Goal: Task Accomplishment & Management: Use online tool/utility

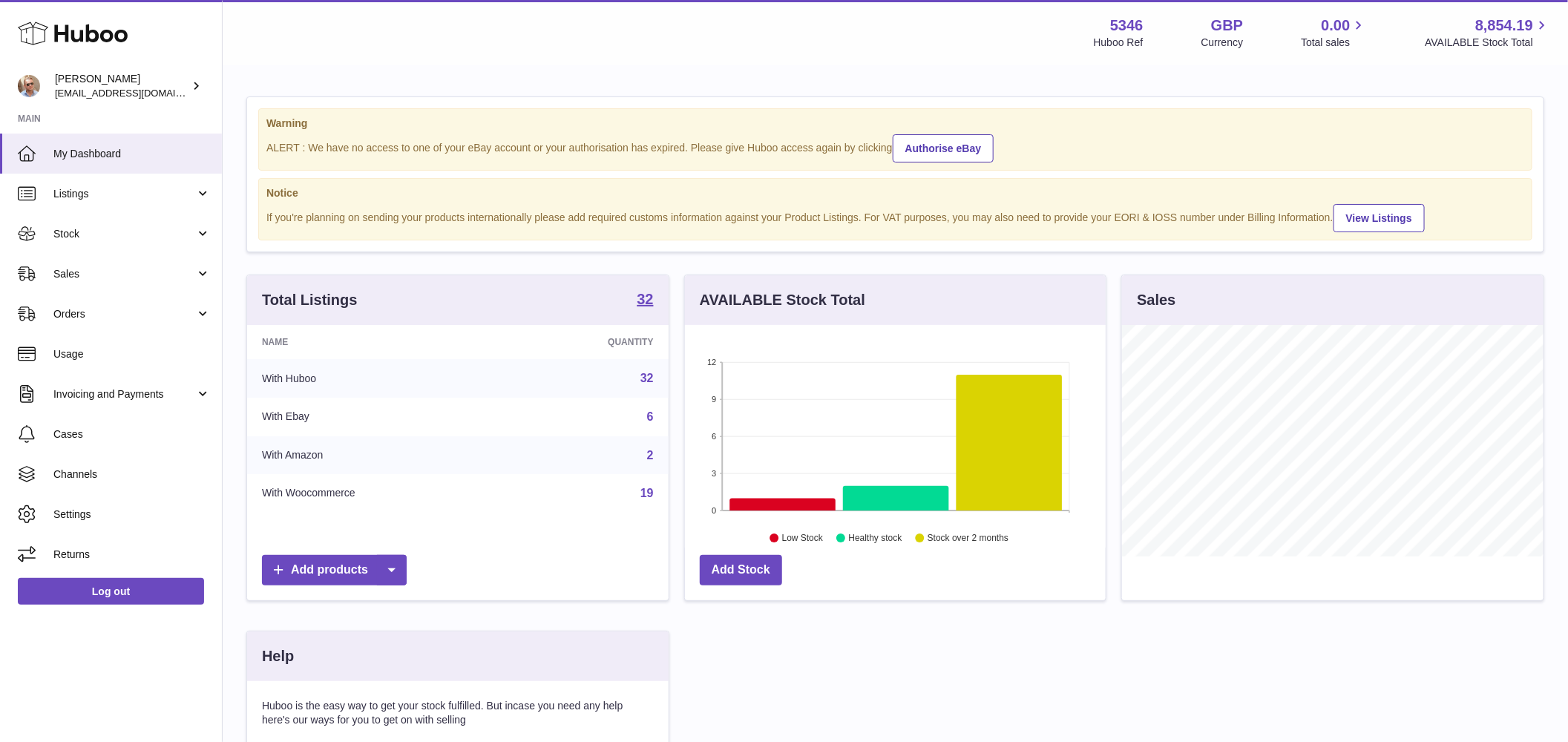
scroll to position [231, 422]
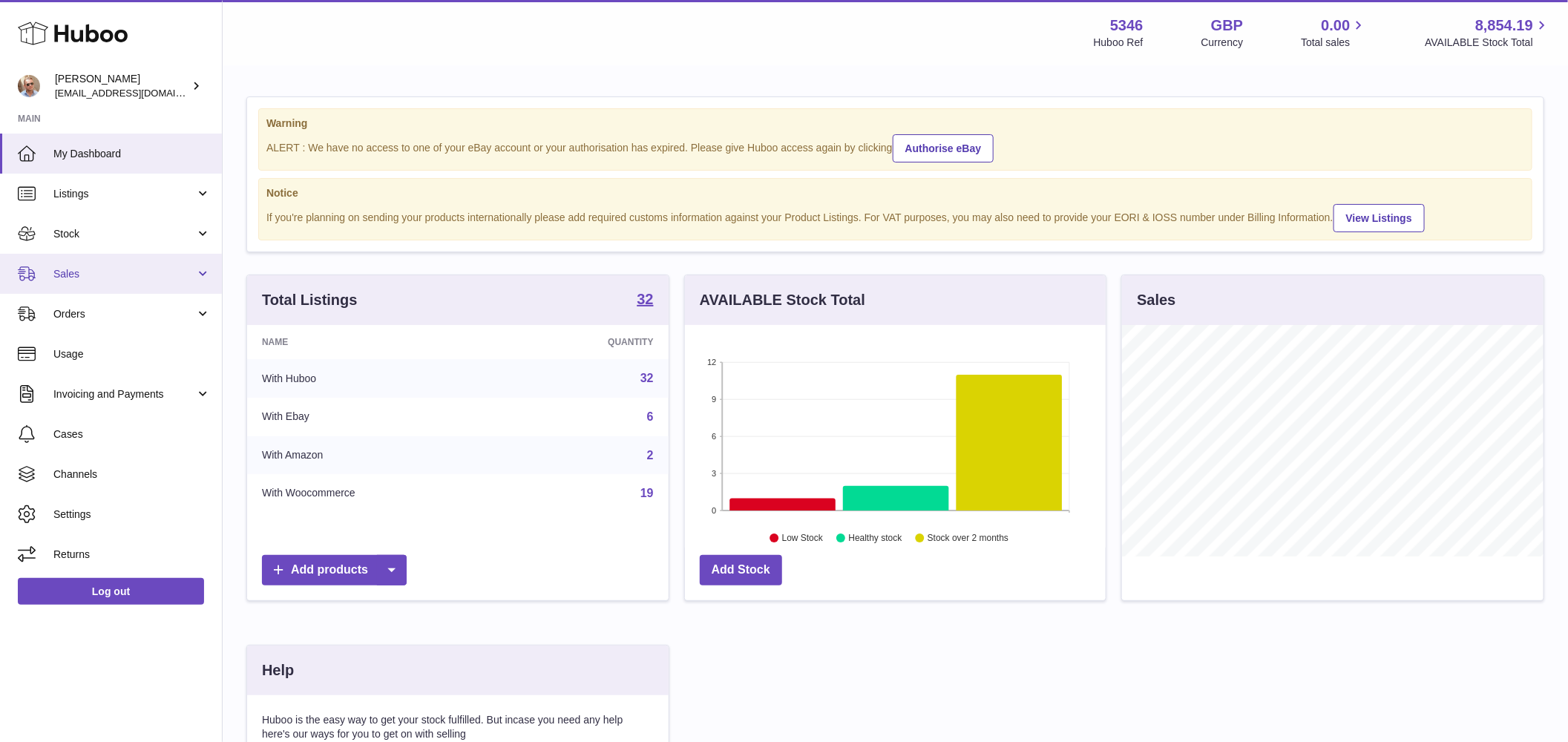
click at [109, 270] on span "Sales" at bounding box center [125, 274] width 142 height 14
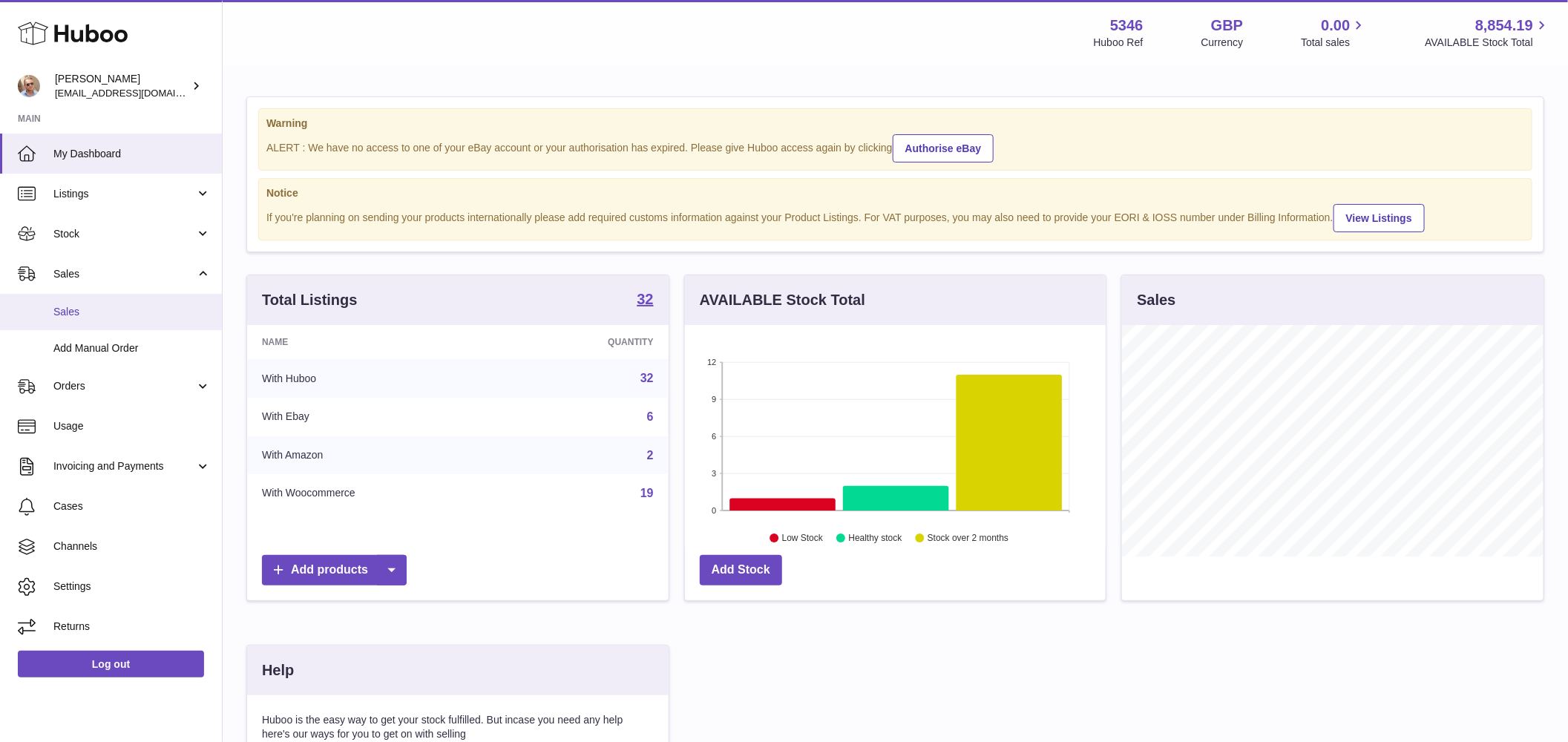
click at [99, 310] on span "Sales" at bounding box center [133, 312] width 157 height 14
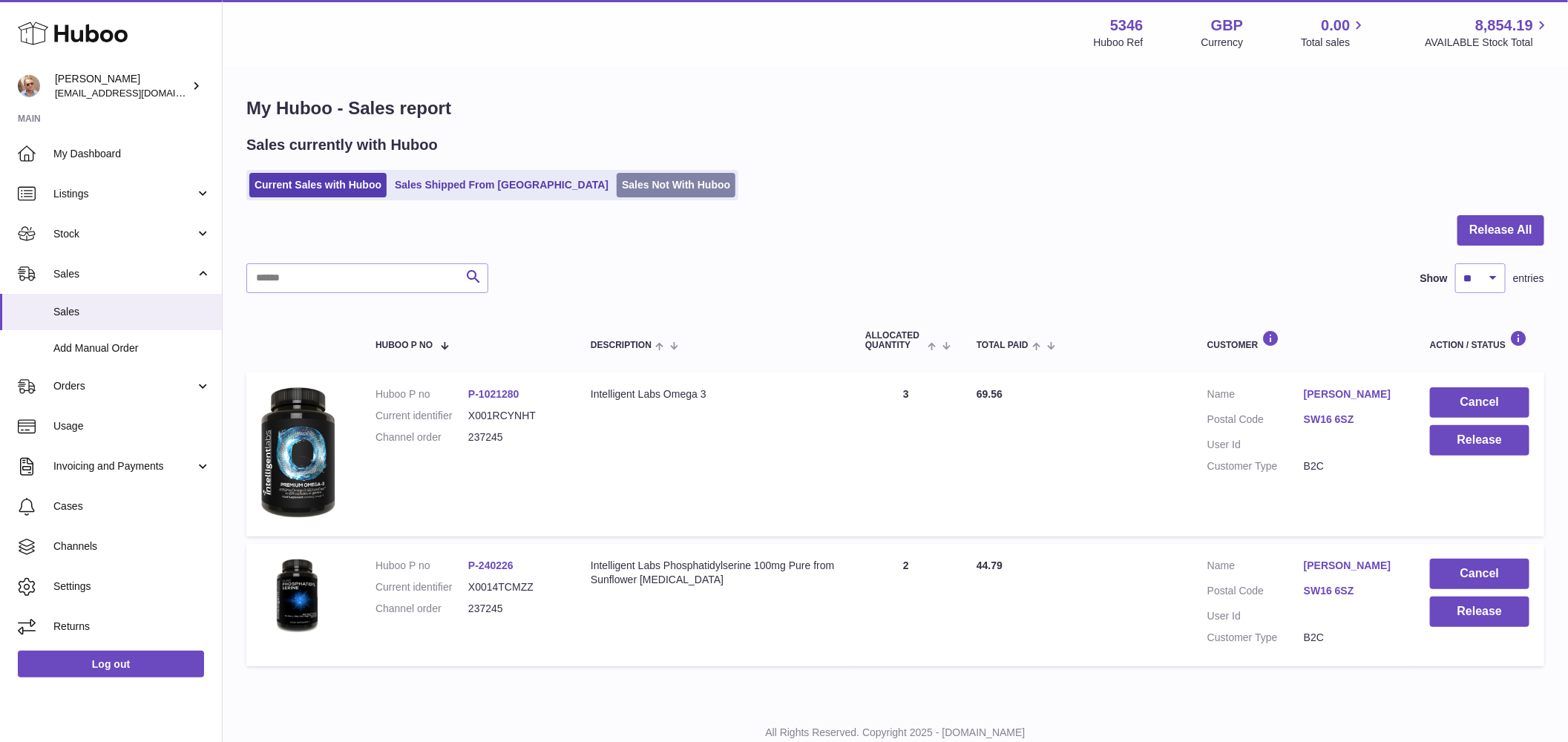
click at [624, 180] on link "Sales Not With Huboo" at bounding box center [676, 185] width 119 height 25
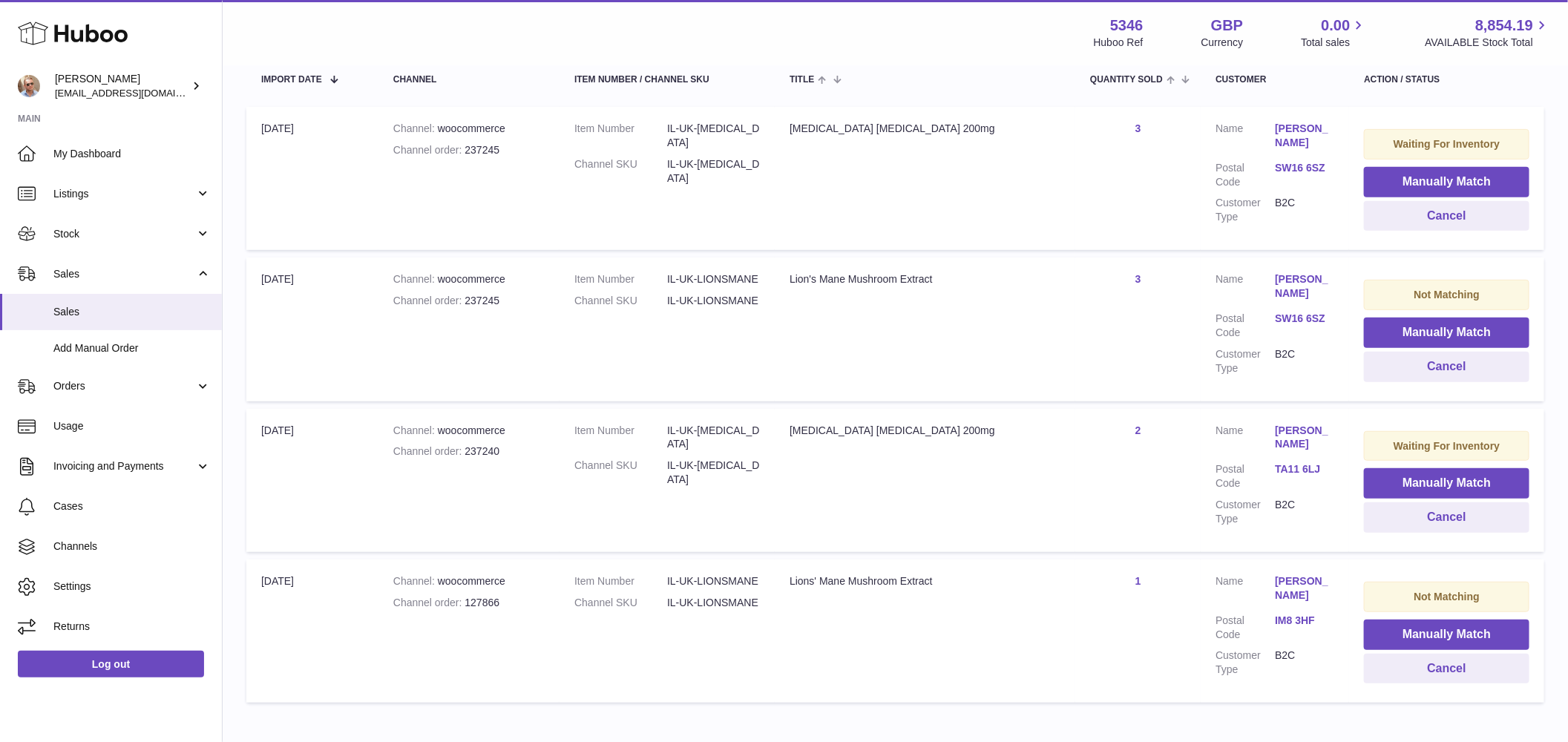
scroll to position [373, 0]
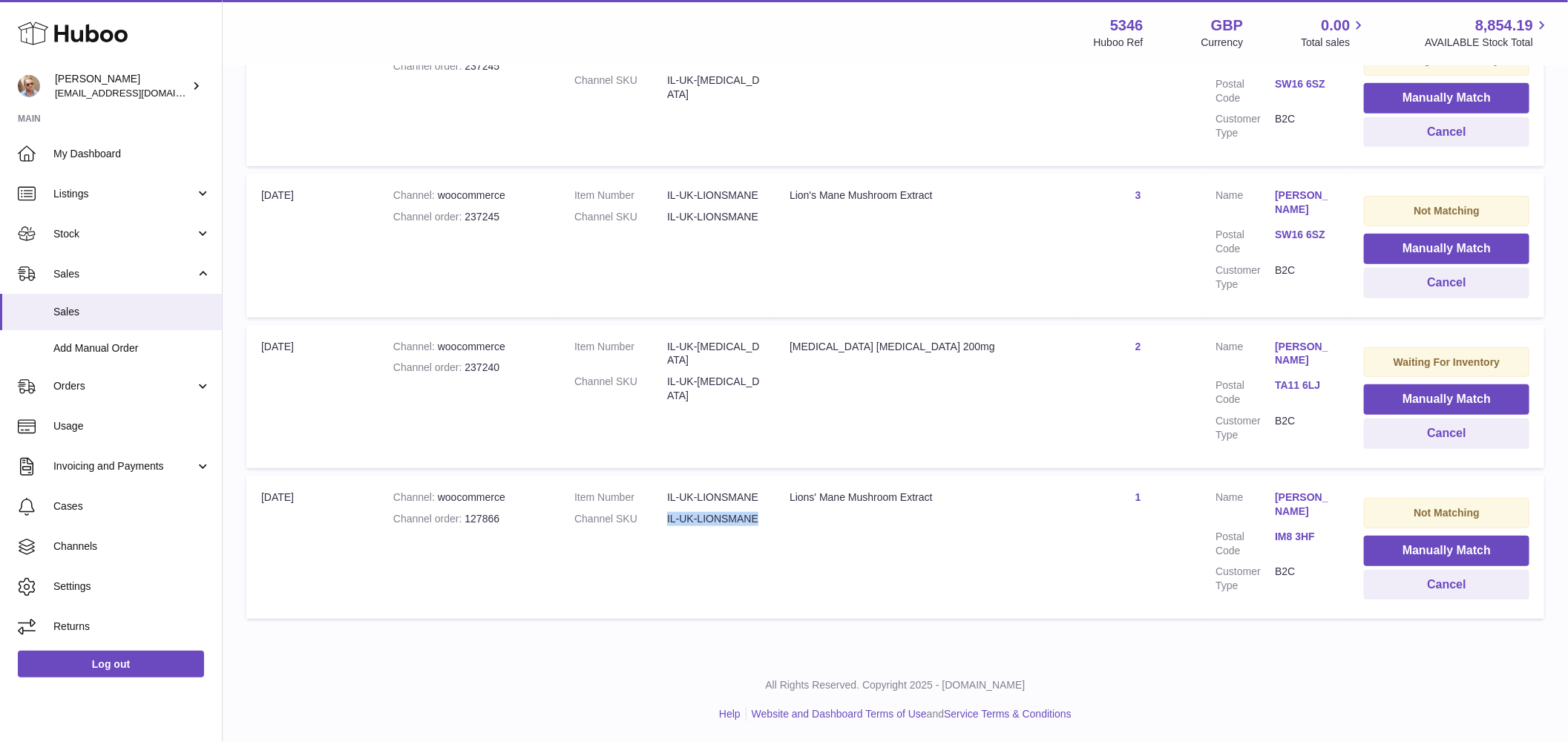
drag, startPoint x: 799, startPoint y: 527, endPoint x: 697, endPoint y: 515, distance: 102.7
click at [697, 515] on td "Item Number IL-UK-LIONSMANE Channel SKU IL-UK-LIONSMANE" at bounding box center [667, 546] width 215 height 143
copy dl "IL-UK-LIONSMANE"
click at [1430, 550] on button "Manually Match" at bounding box center [1447, 551] width 165 height 31
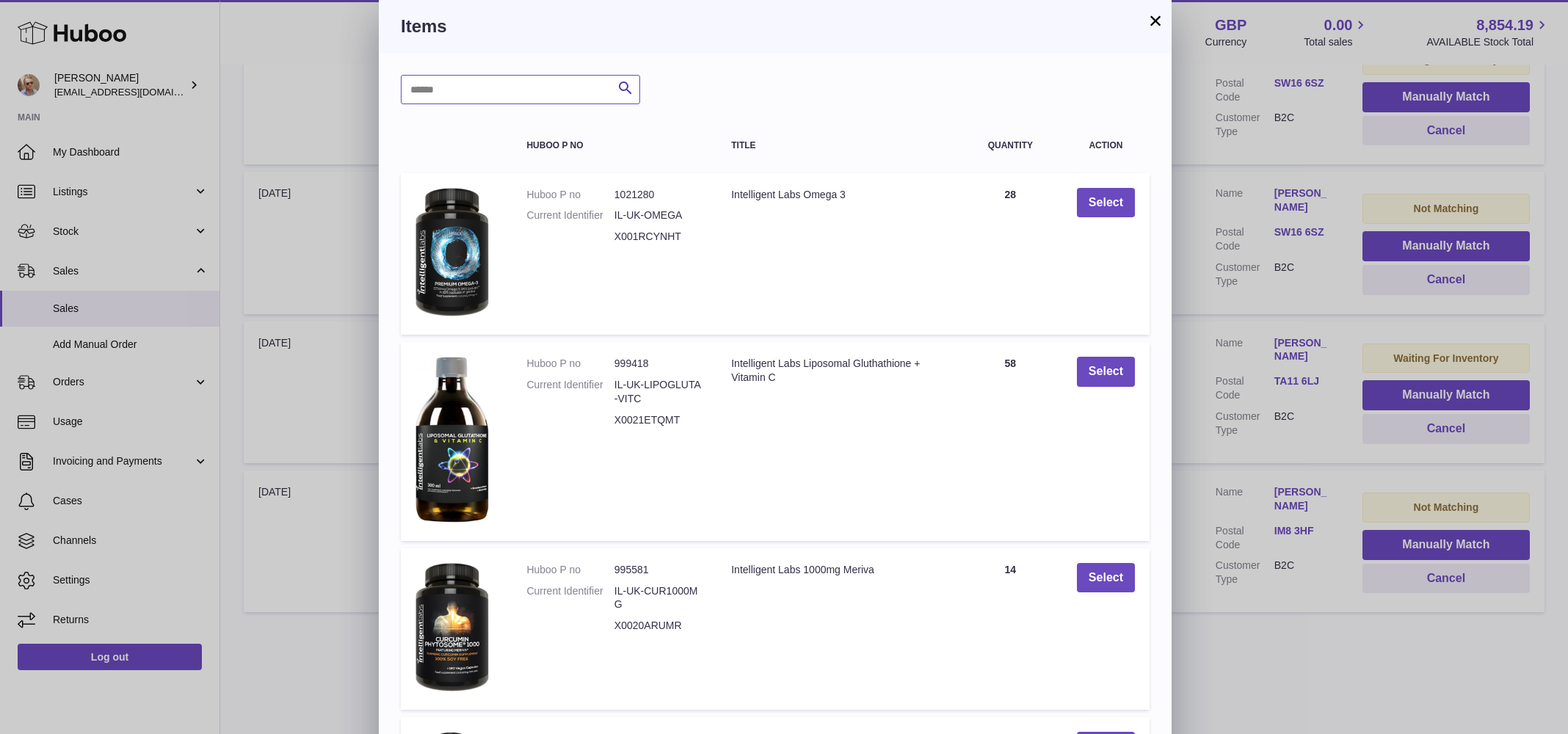
click at [535, 85] on input "text" at bounding box center [520, 89] width 239 height 29
paste input "**********"
type input "**********"
click at [629, 86] on icon "submit" at bounding box center [625, 87] width 18 height 18
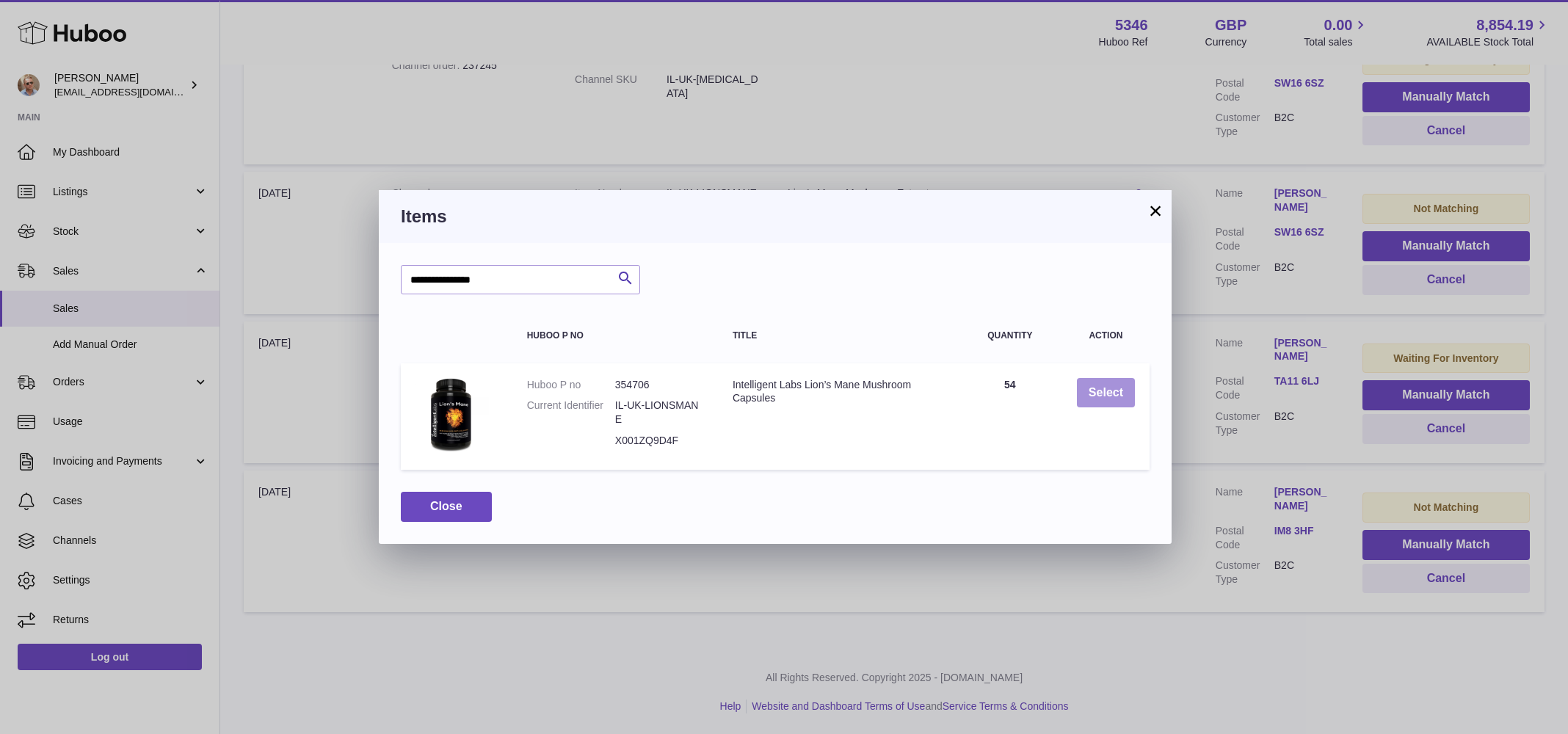
click at [1104, 393] on button "Select" at bounding box center [1105, 393] width 58 height 30
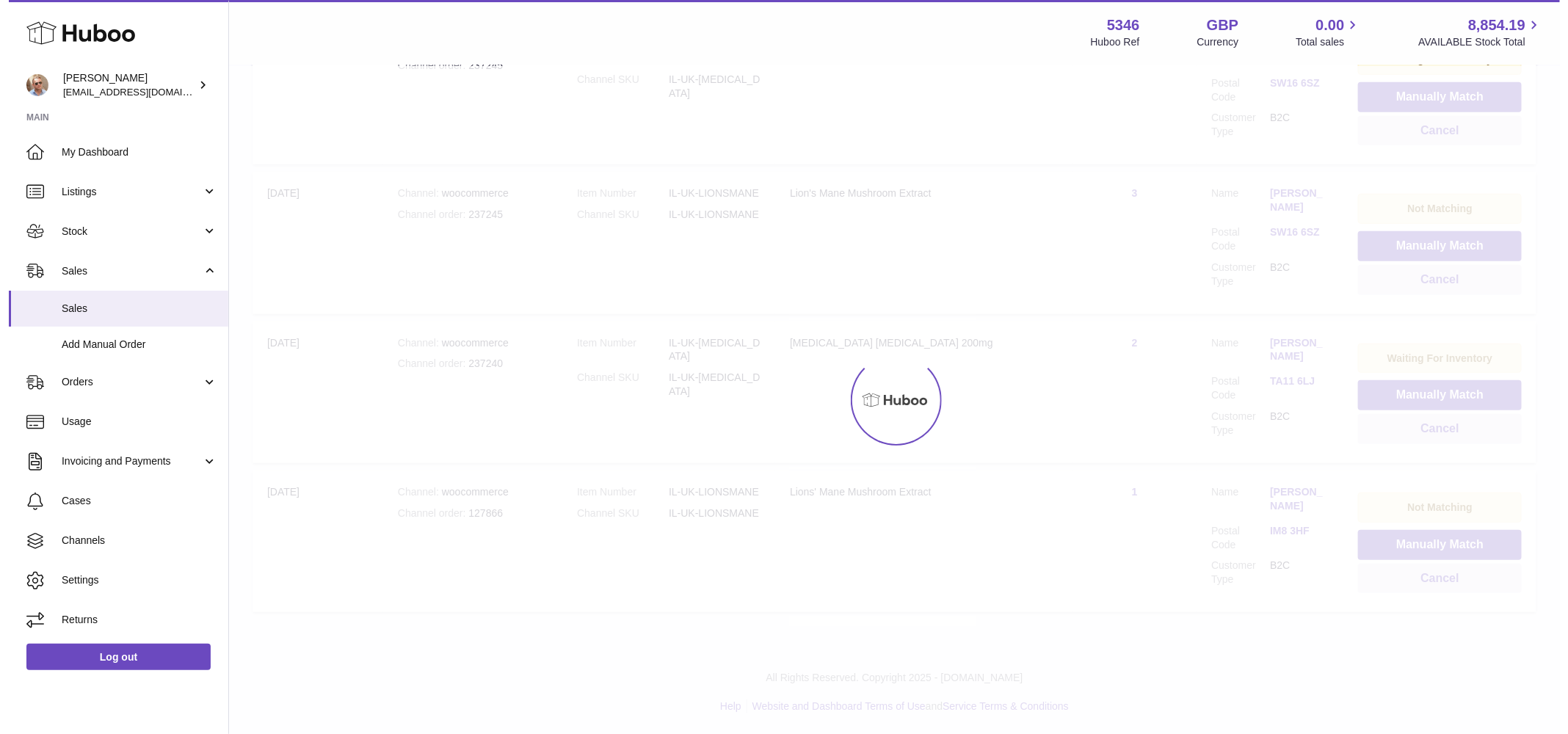
scroll to position [220, 0]
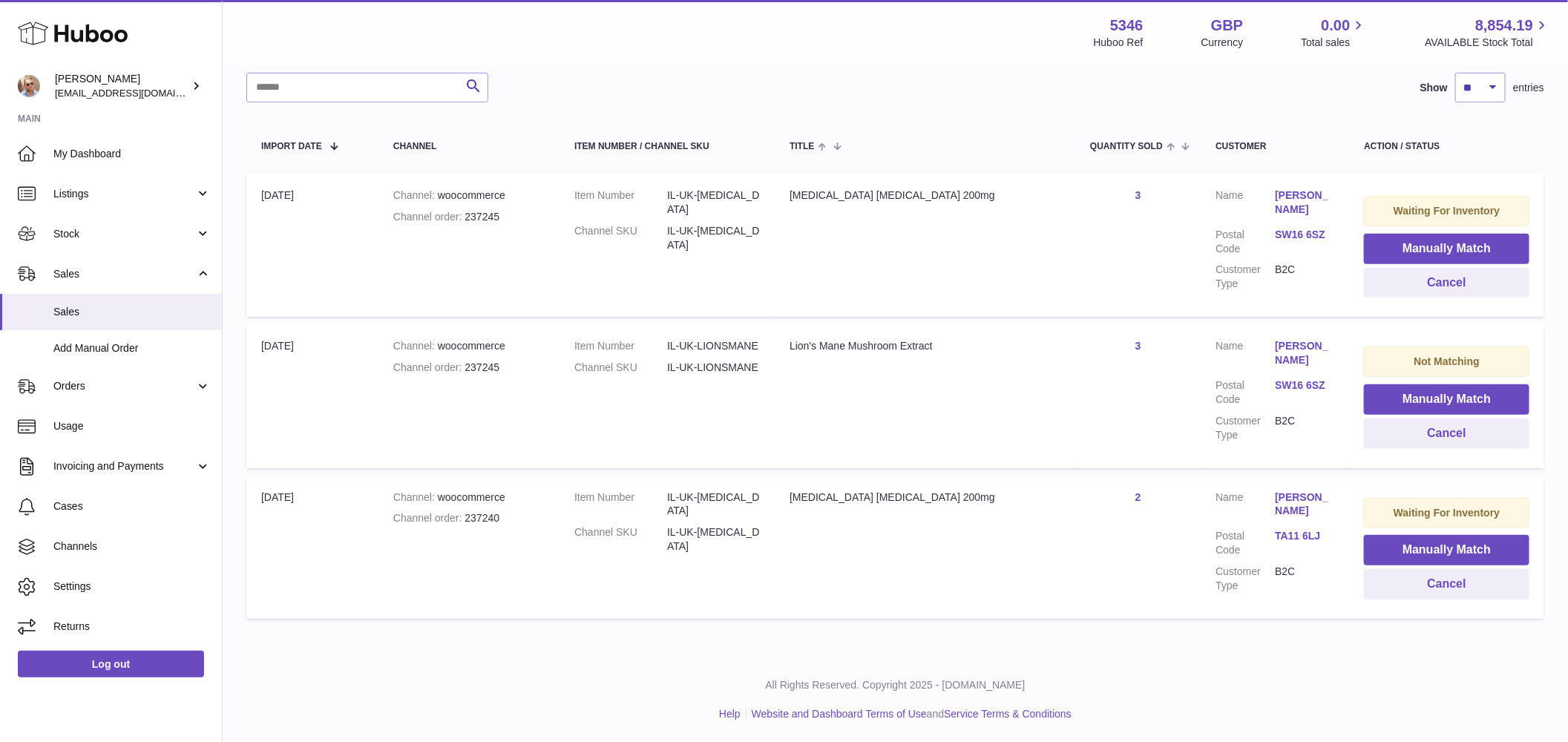
click at [1280, 491] on link "Alison Johnstone" at bounding box center [1305, 504] width 60 height 28
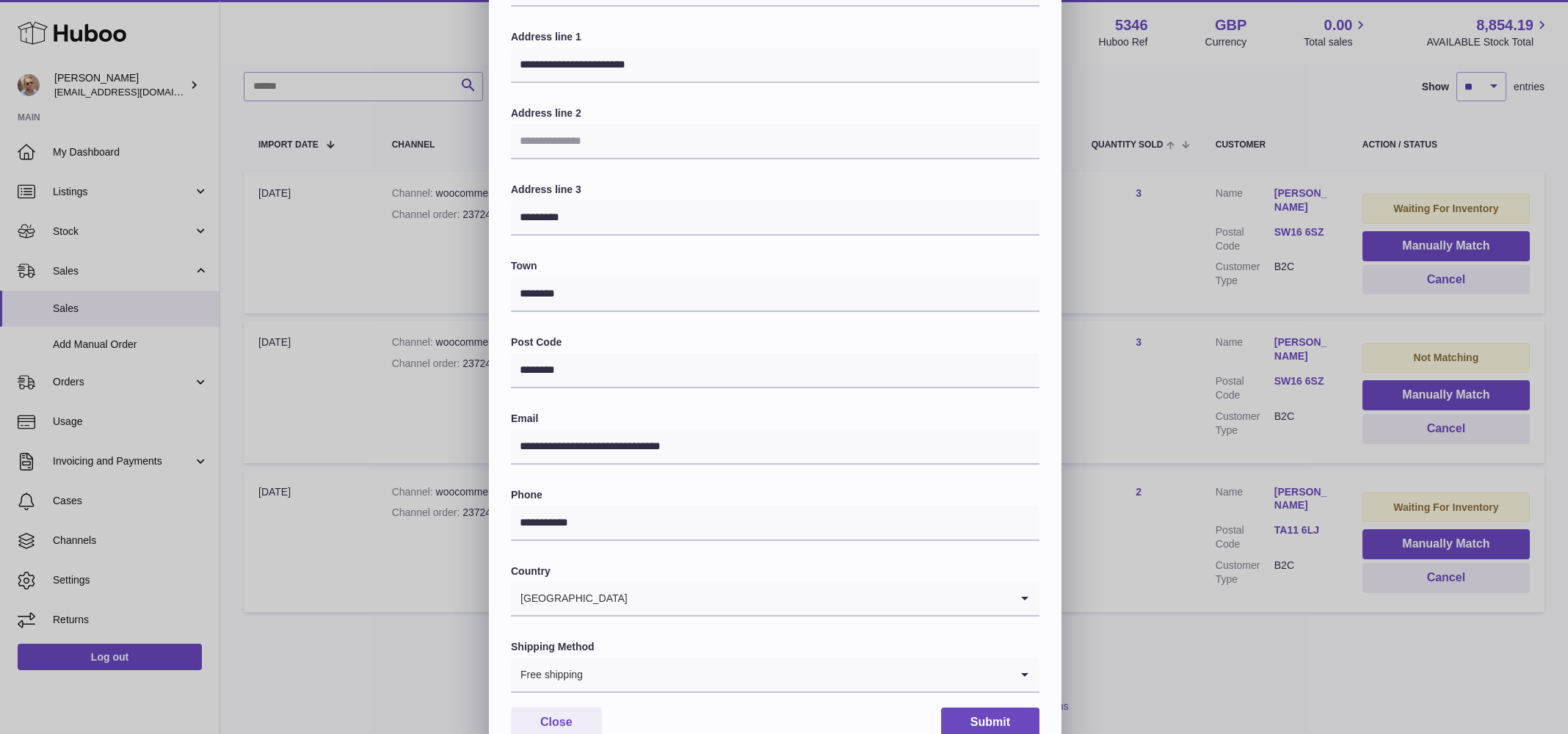
scroll to position [0, 0]
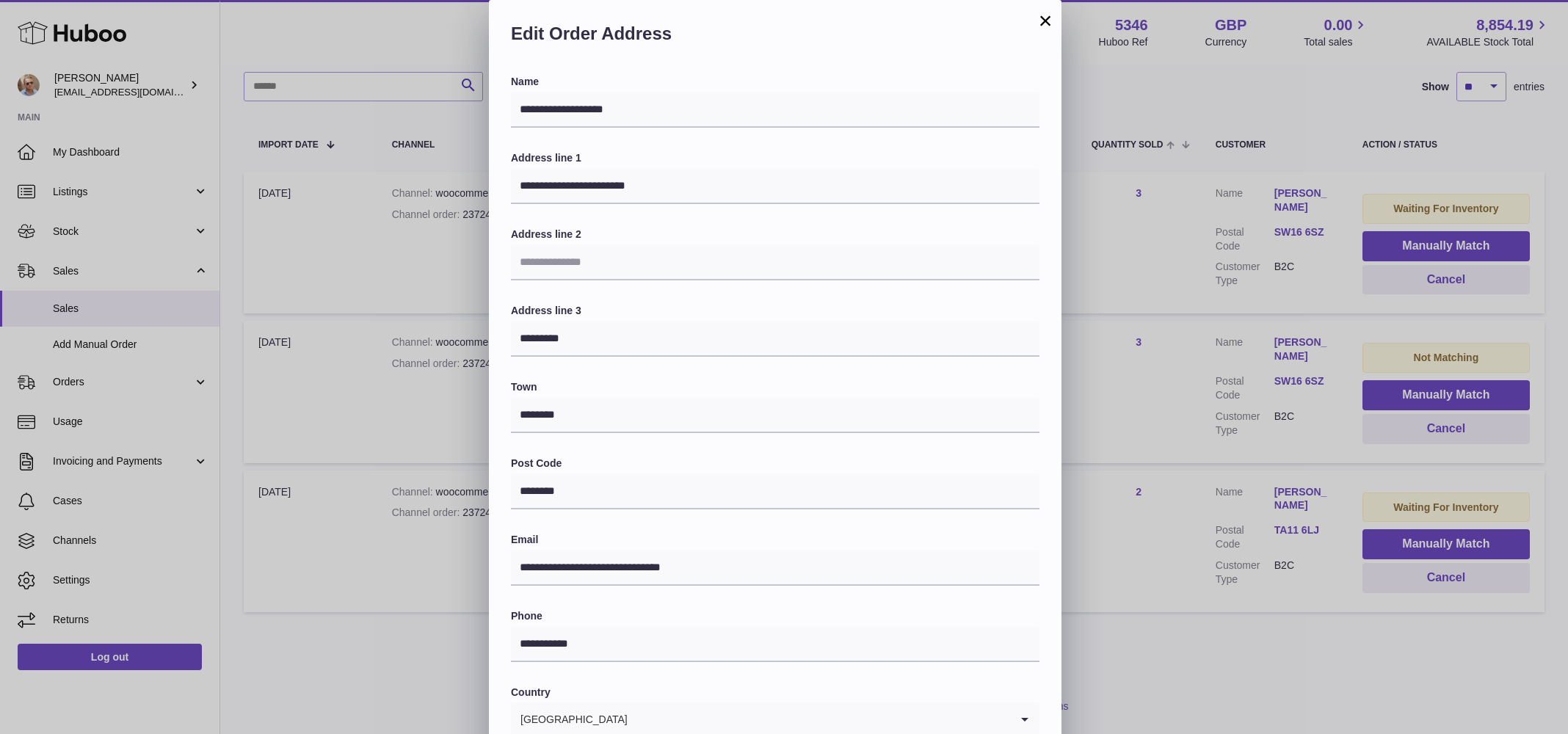
click at [1040, 23] on button "×" at bounding box center [1045, 20] width 18 height 18
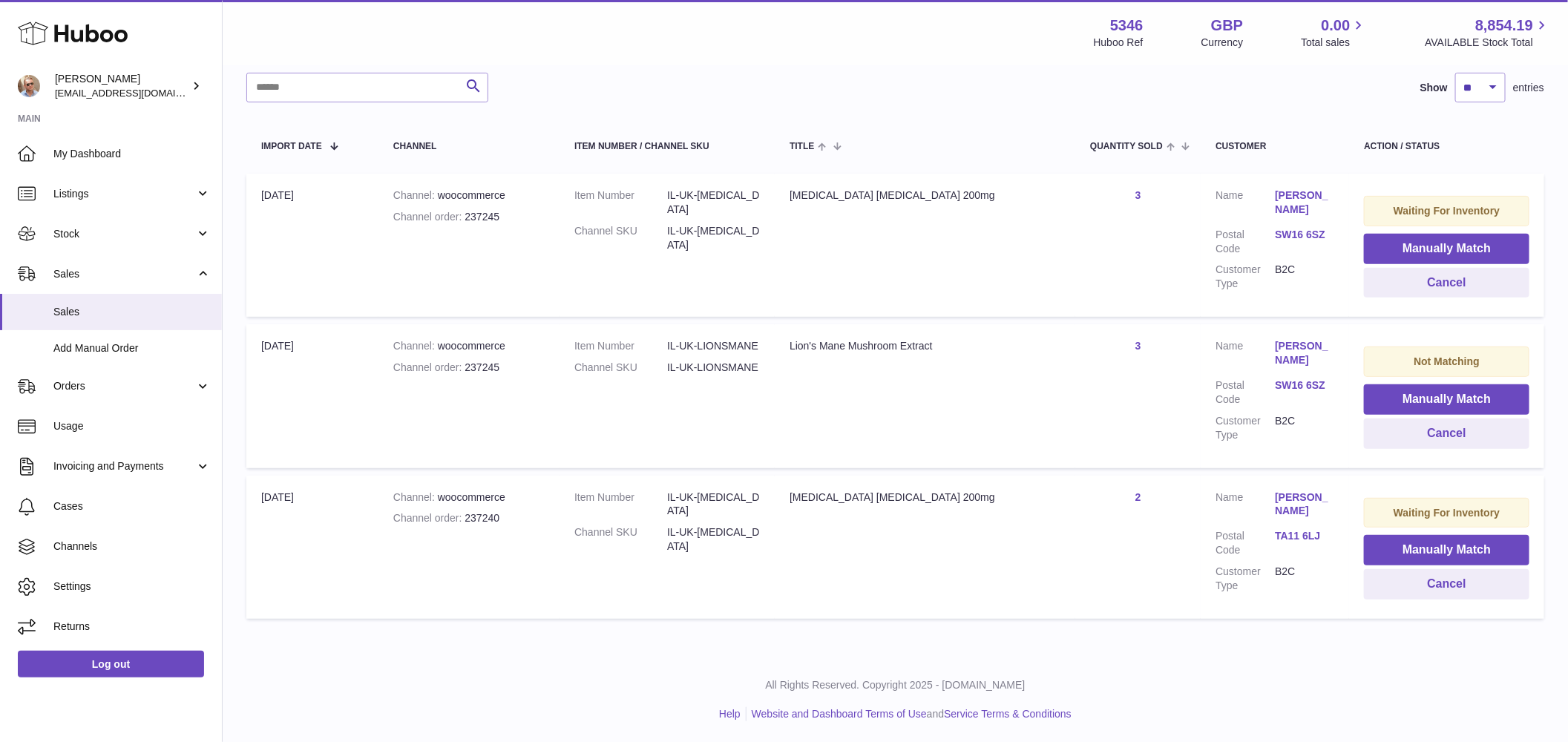
click at [1275, 496] on link "Alison Johnstone" at bounding box center [1305, 504] width 60 height 28
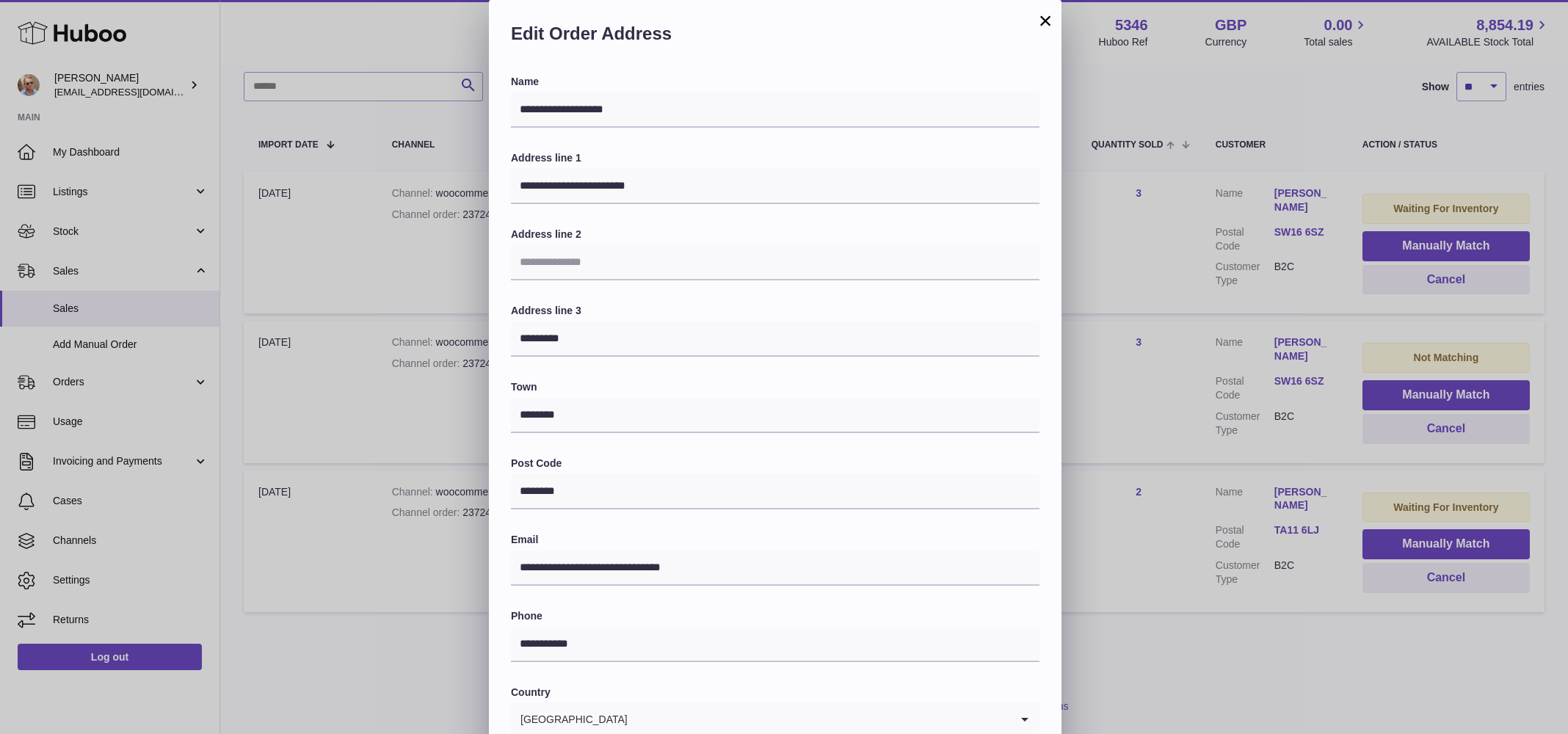
click at [1042, 23] on button "×" at bounding box center [1045, 20] width 18 height 18
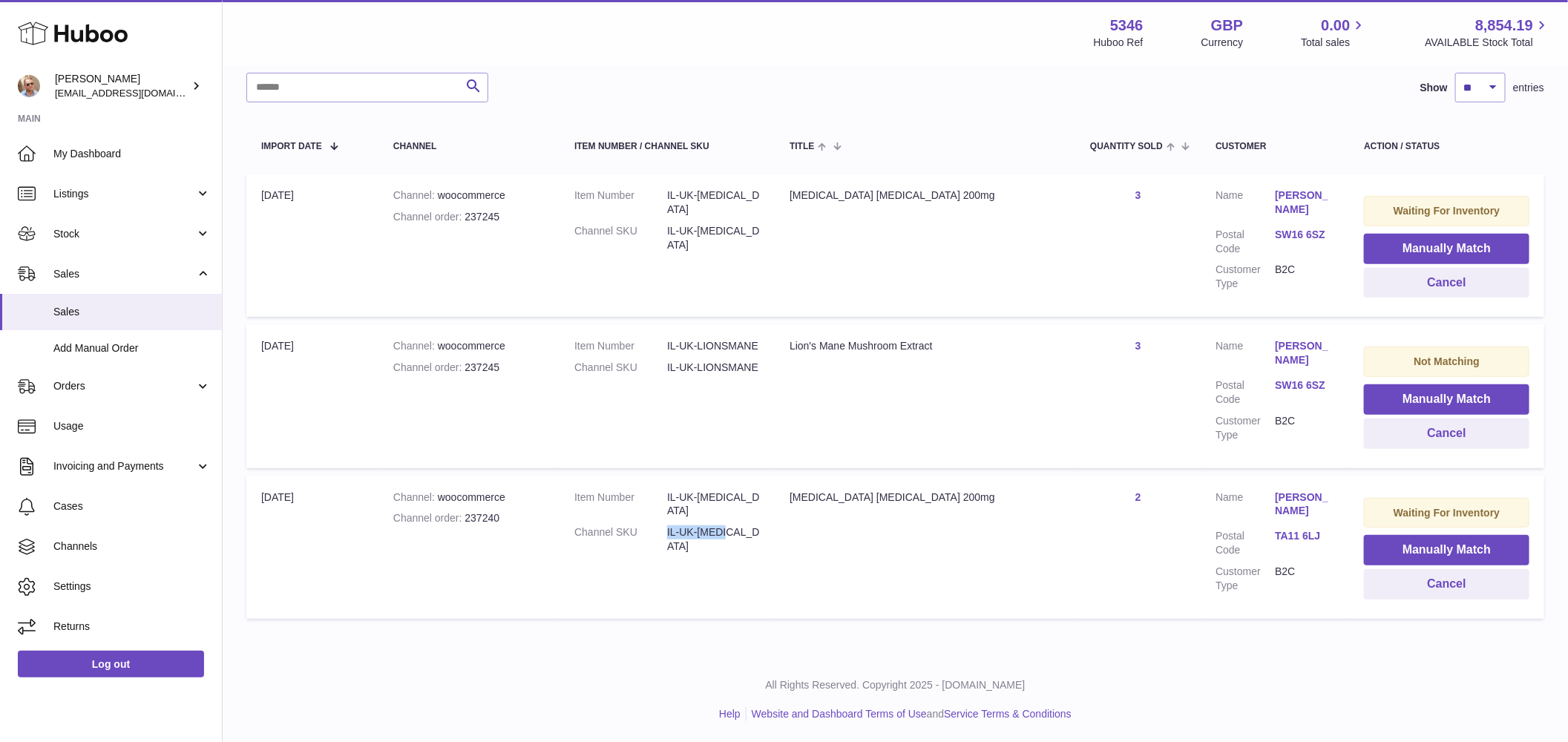
drag, startPoint x: 701, startPoint y: 516, endPoint x: 767, endPoint y: 521, distance: 66.2
click at [760, 521] on dl "Item Number IL-UK-COQ10 Channel SKU IL-UK-COQ10" at bounding box center [666, 526] width 185 height 71
copy dl "IL-UK-COQ10"
click at [1437, 541] on button "Manually Match" at bounding box center [1447, 550] width 165 height 31
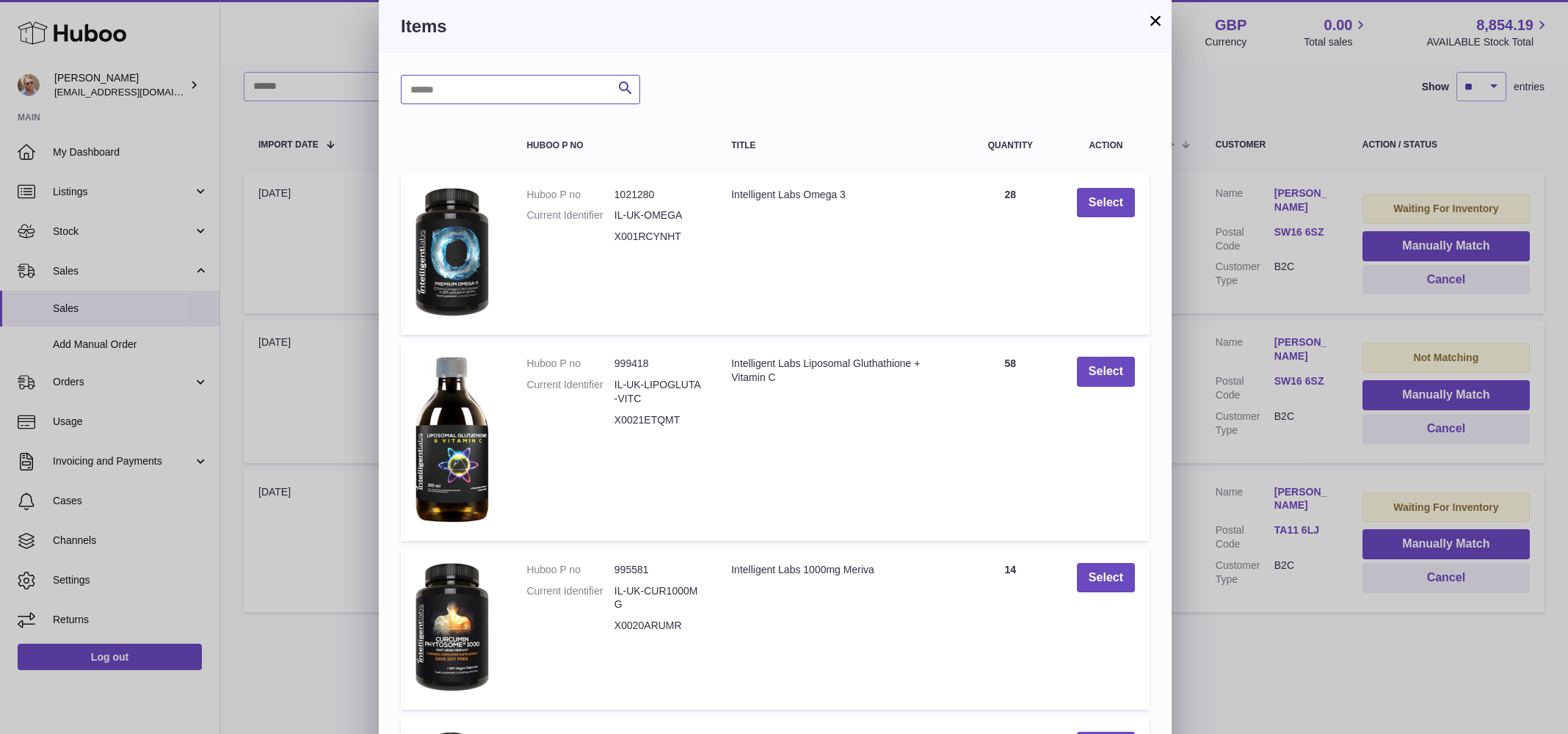
click at [541, 85] on input "text" at bounding box center [520, 89] width 239 height 29
paste input "**********"
type input "**********"
click at [627, 89] on icon "submit" at bounding box center [625, 87] width 18 height 18
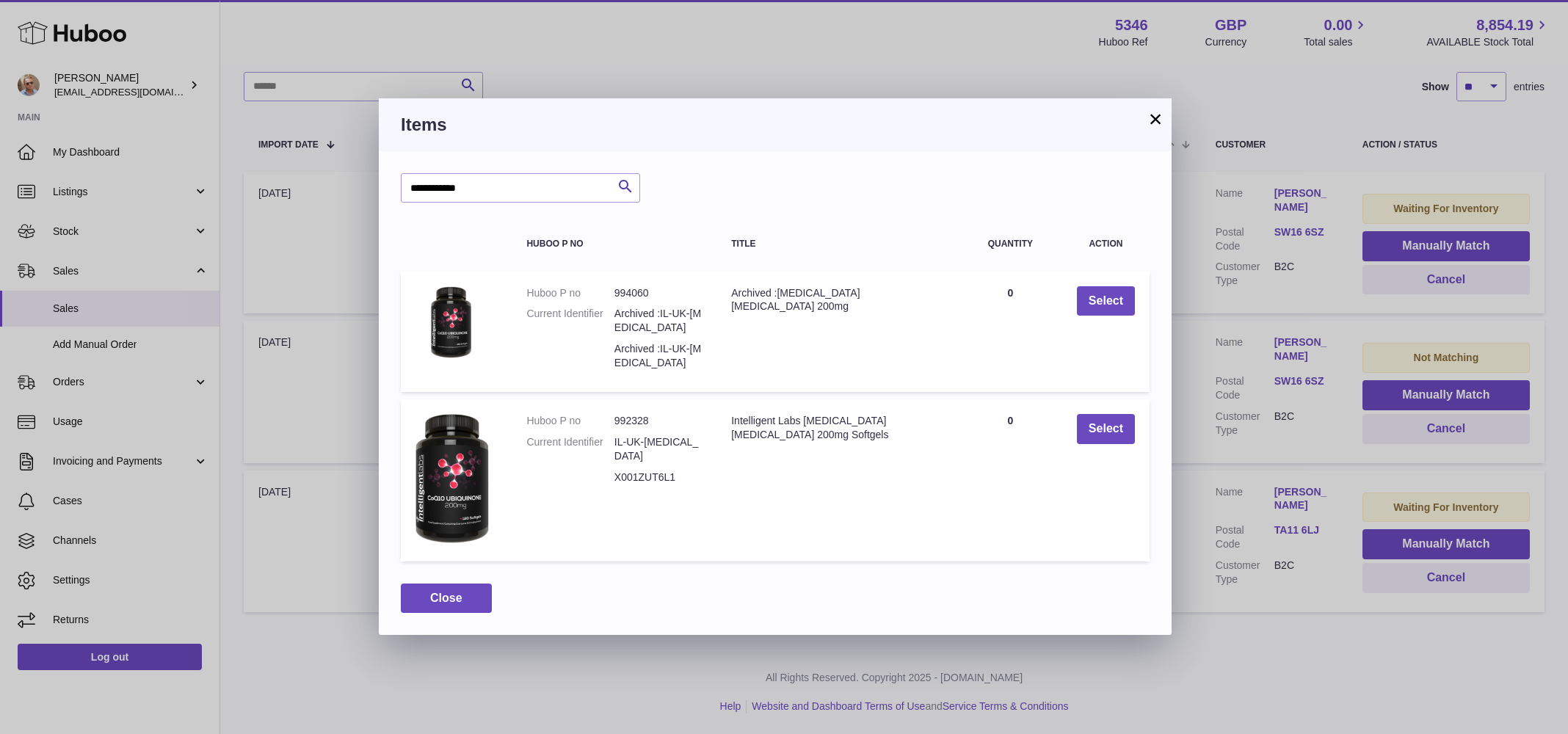
click at [1160, 118] on button "×" at bounding box center [1155, 119] width 18 height 18
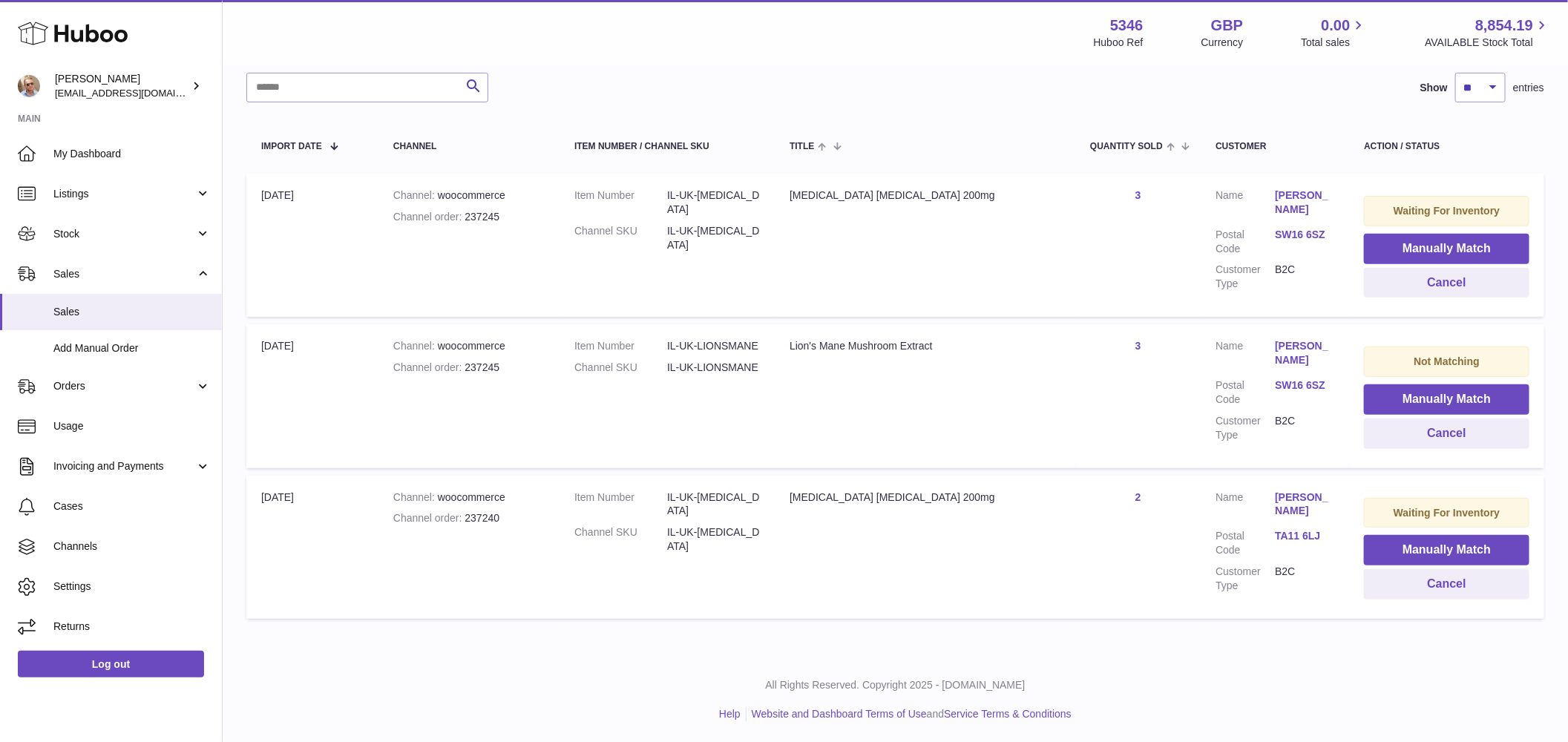
click at [760, 361] on dd "IL-UK-LIONSMANE" at bounding box center [713, 368] width 93 height 14
copy tr "IL-UK-LIONSMANE Title"
click at [1428, 397] on button "Manually Match" at bounding box center [1447, 399] width 165 height 31
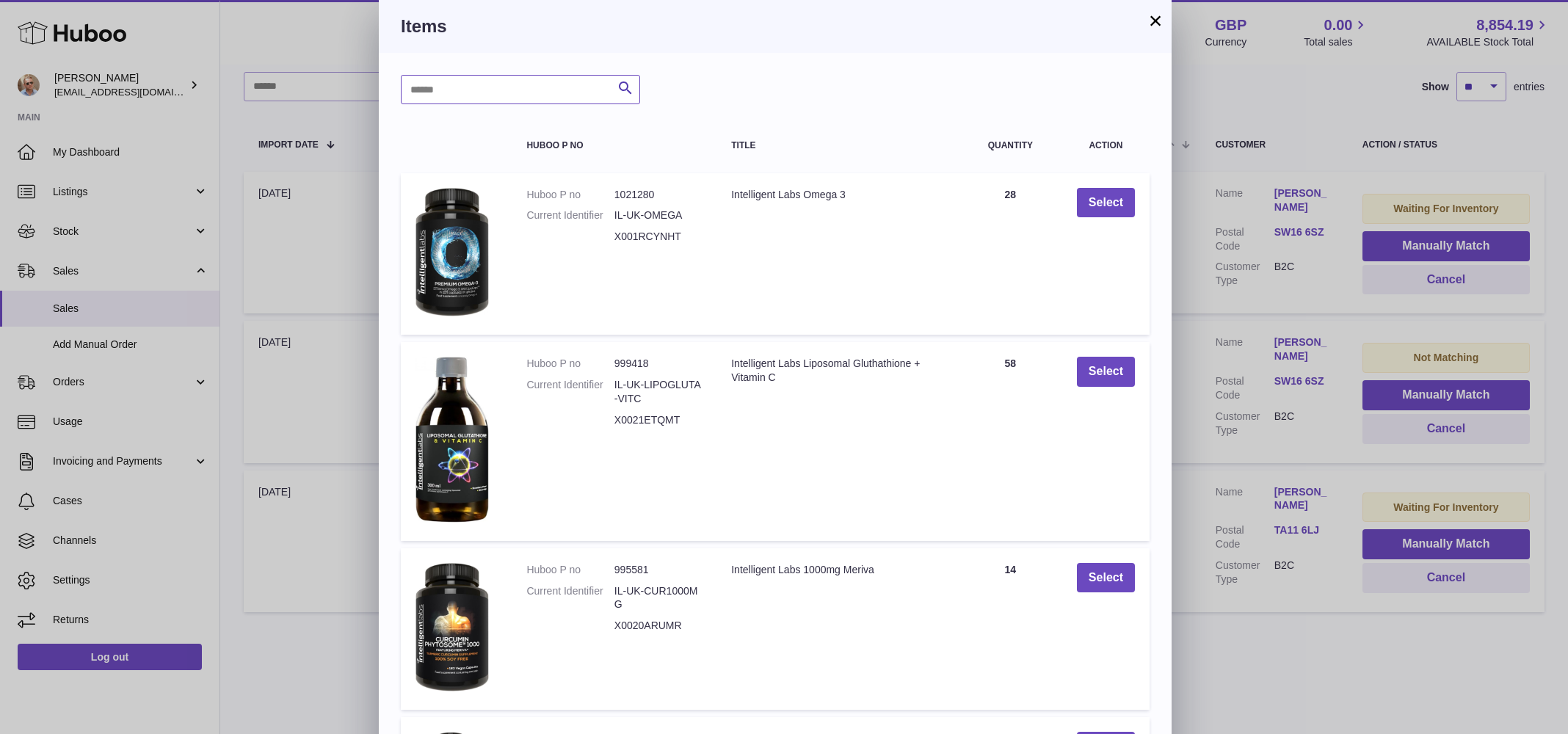
click at [517, 86] on input "text" at bounding box center [520, 89] width 239 height 29
paste input "**********"
type input "**********"
click at [626, 87] on icon "submit" at bounding box center [625, 87] width 18 height 18
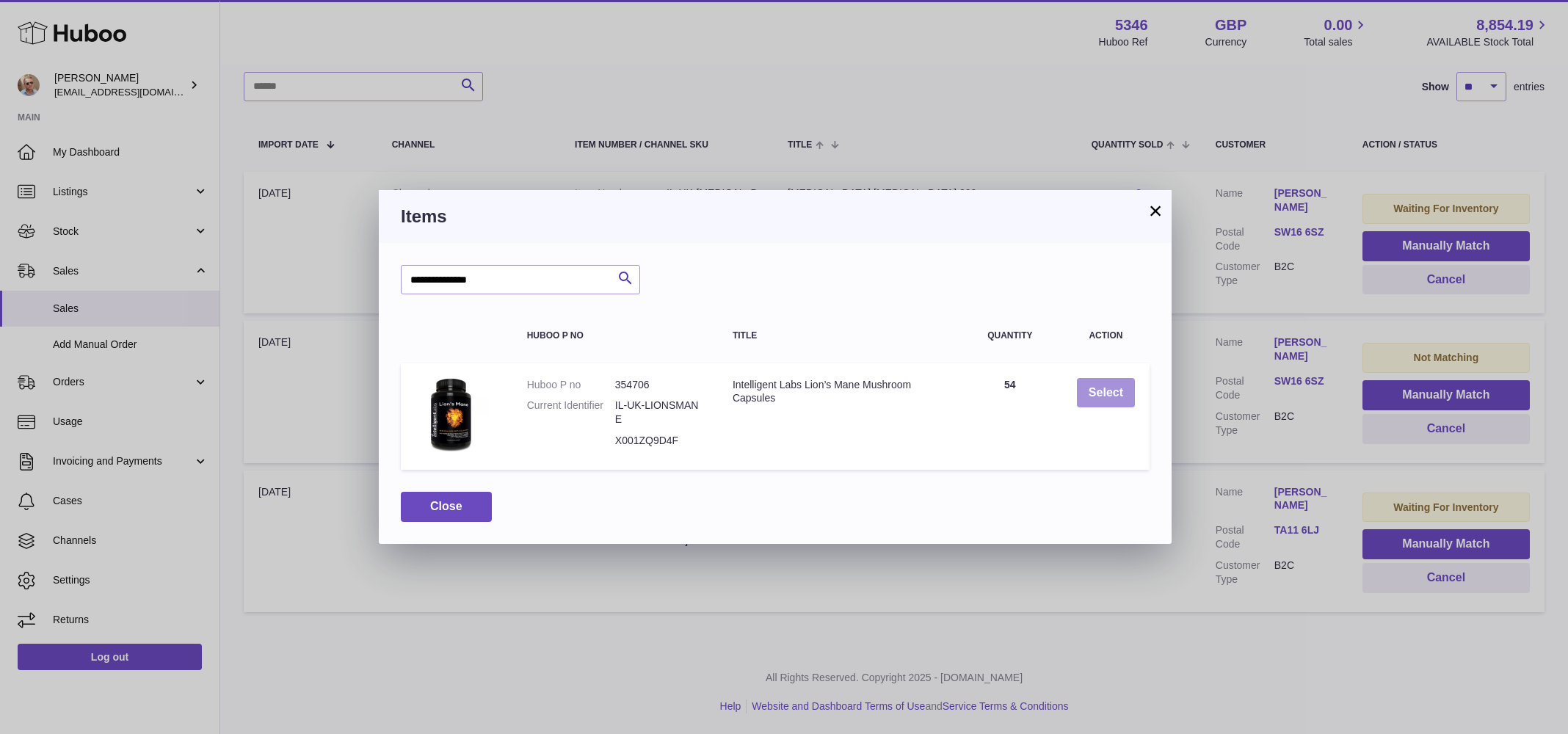
click at [1097, 389] on button "Select" at bounding box center [1105, 393] width 58 height 30
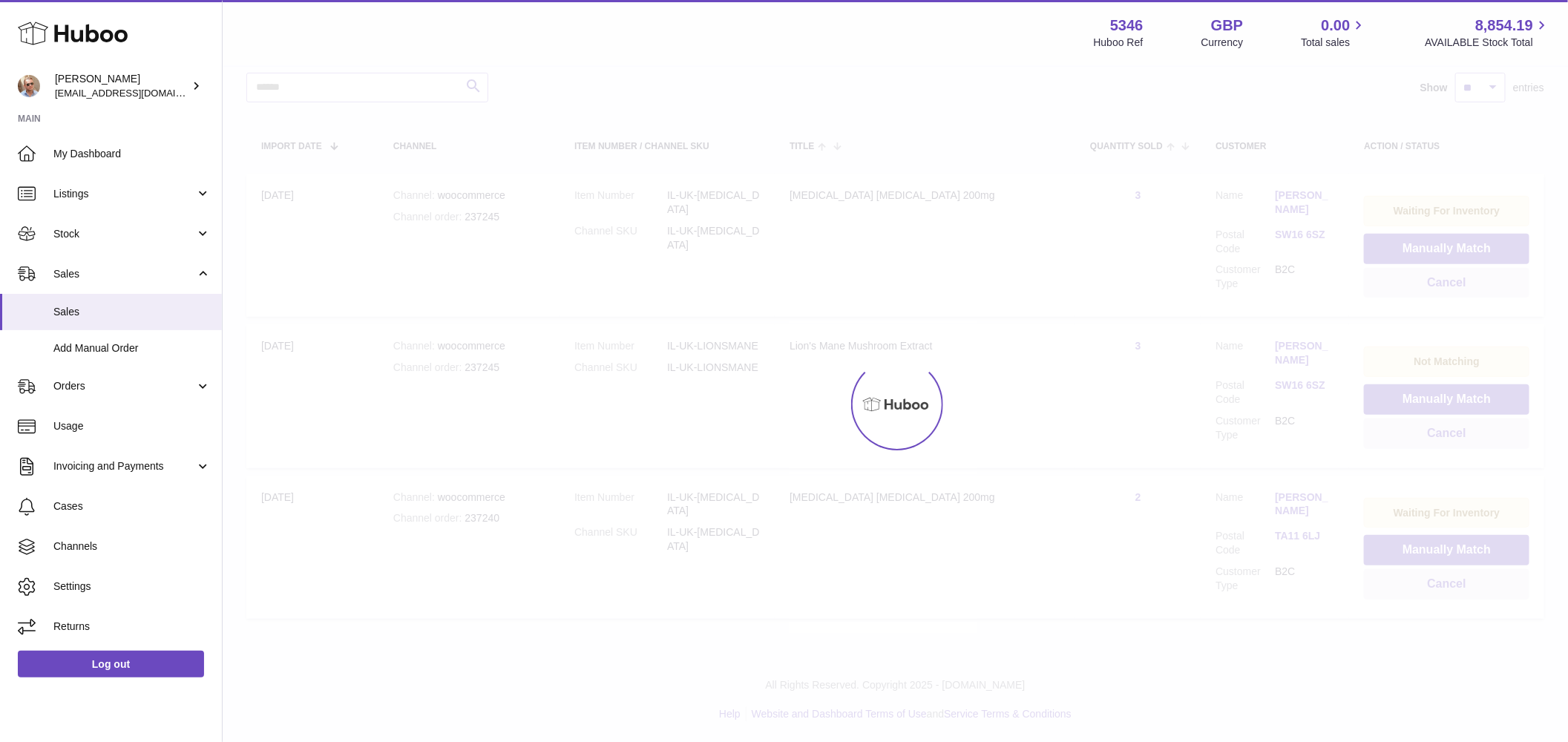
scroll to position [71, 0]
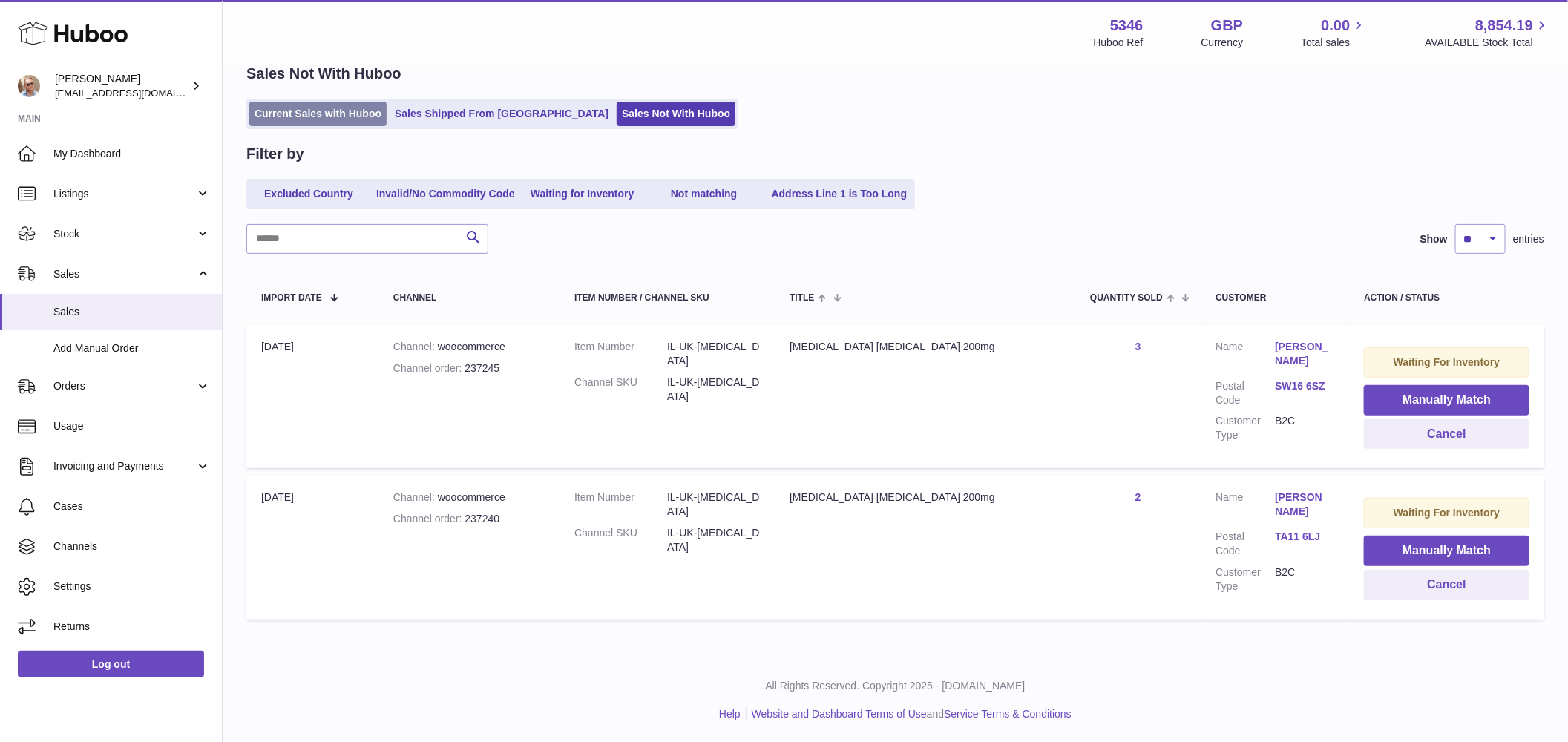
click at [297, 124] on link "Current Sales with Huboo" at bounding box center [318, 114] width 137 height 25
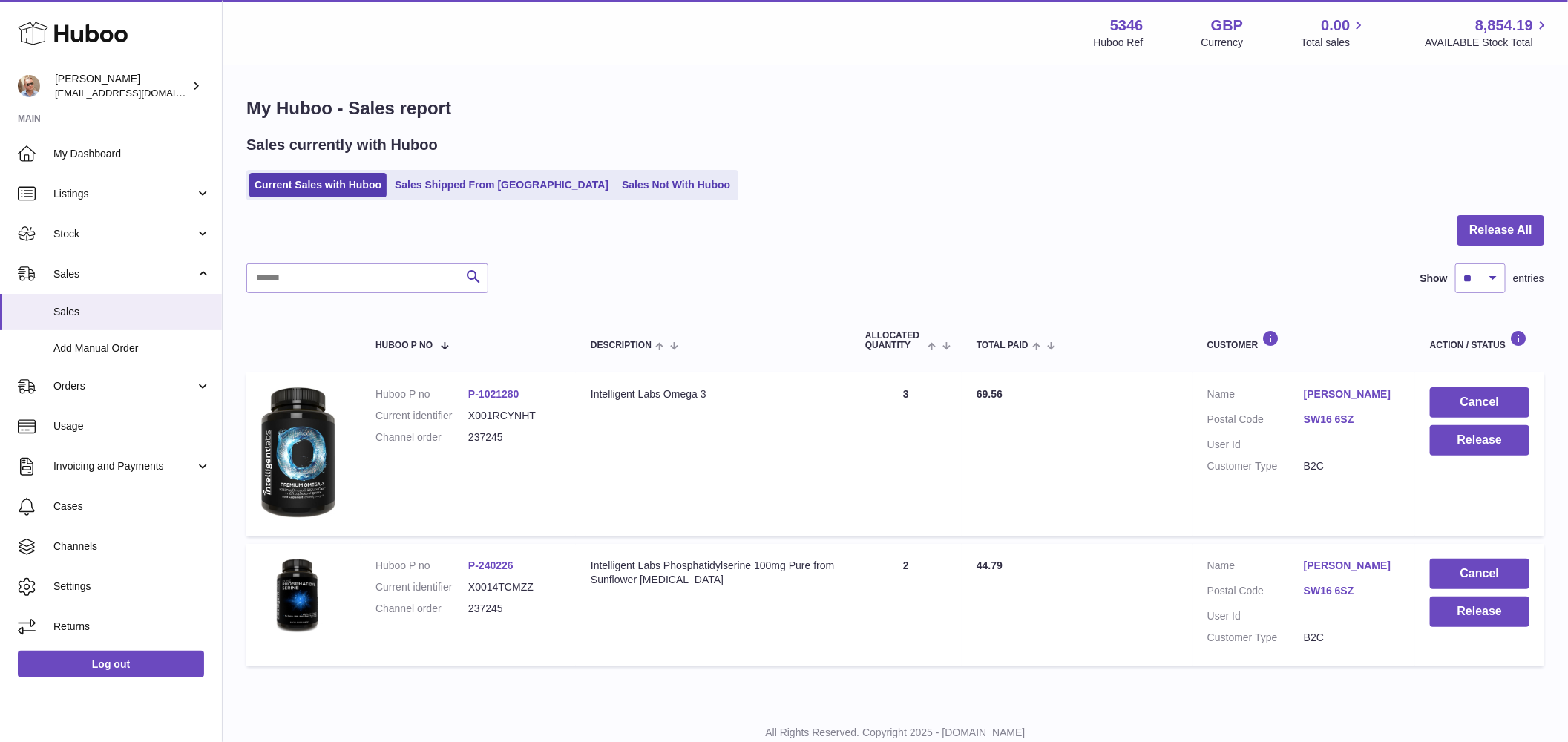
scroll to position [47, 0]
click at [1506, 431] on button "Release" at bounding box center [1481, 441] width 100 height 31
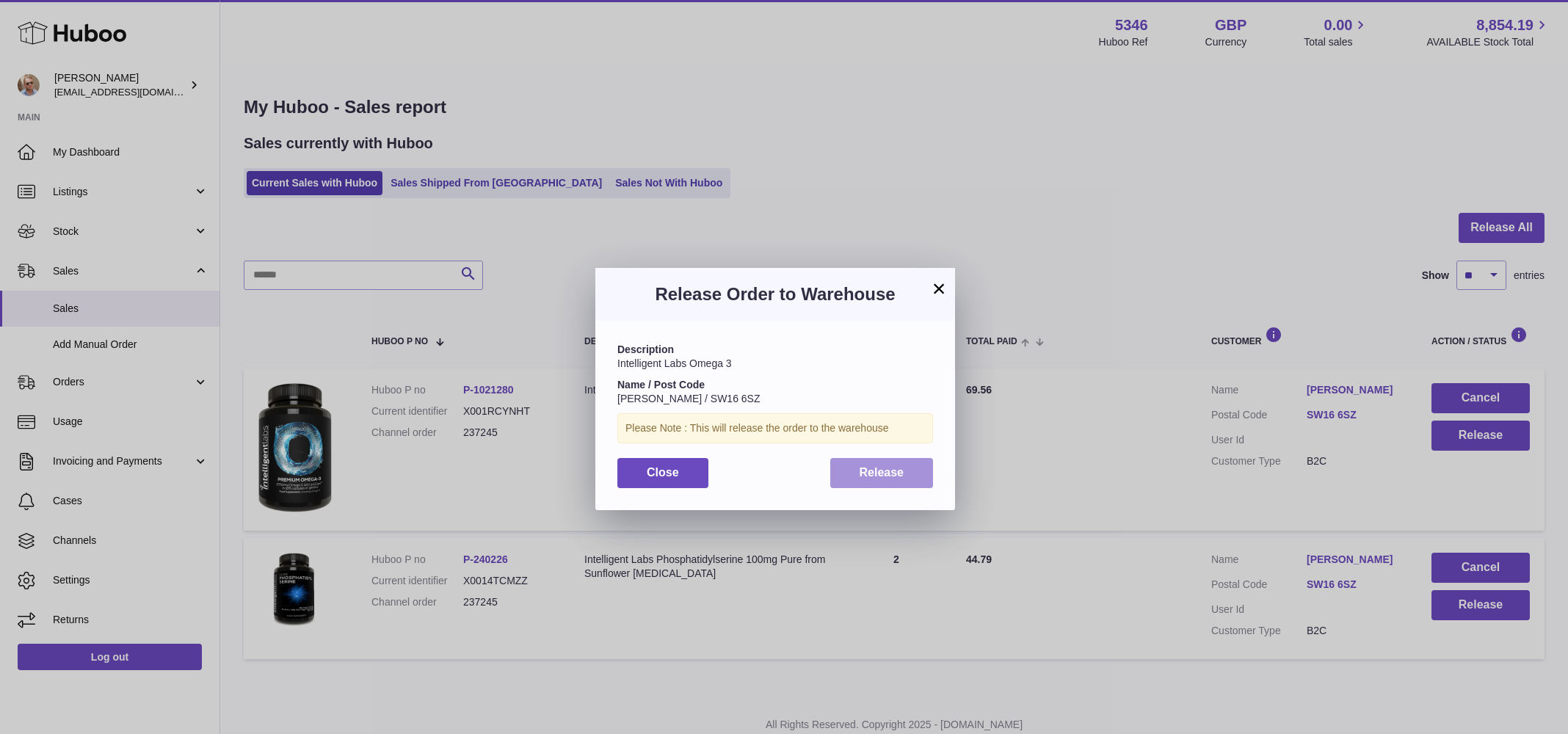
click at [901, 472] on span "Release" at bounding box center [881, 472] width 45 height 12
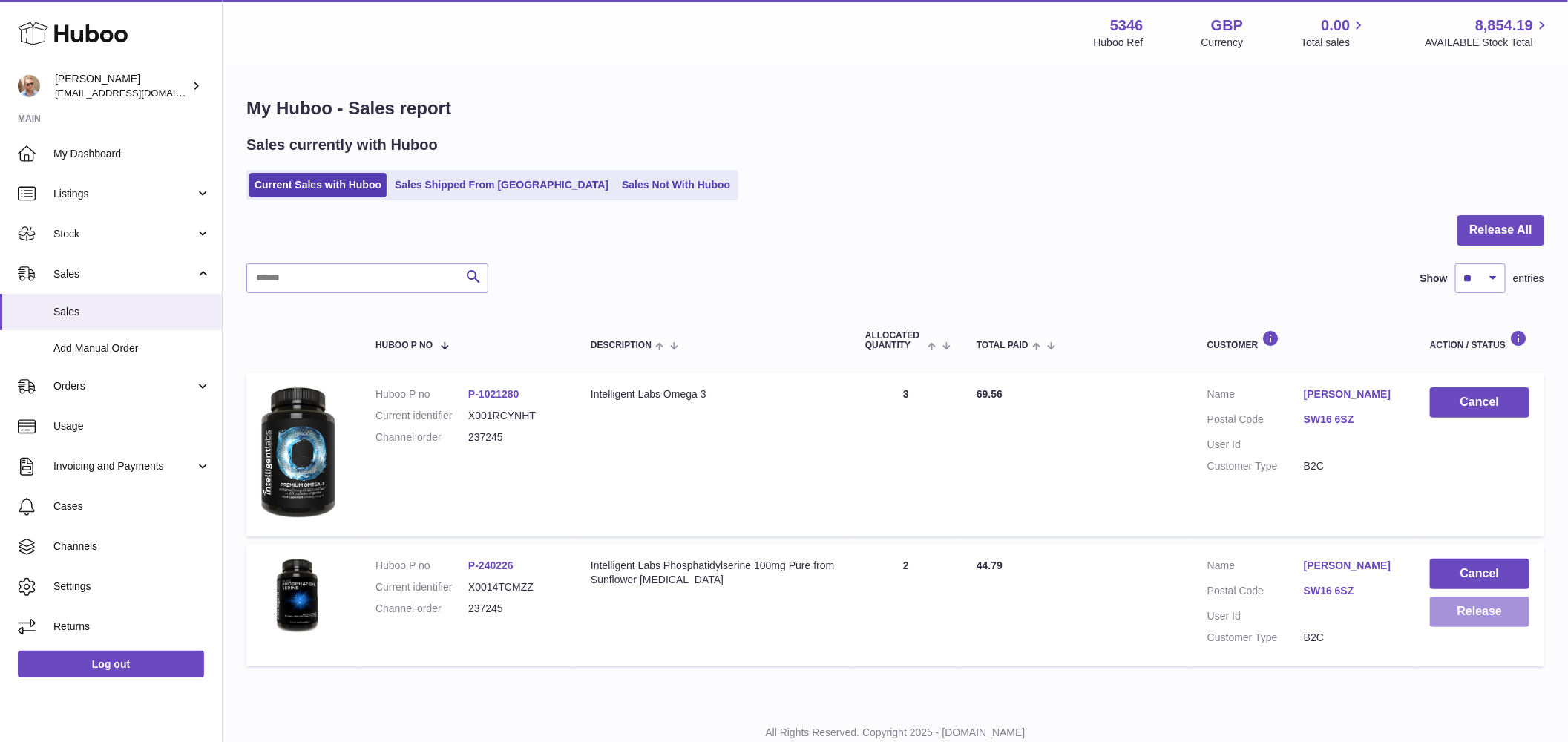
click at [1484, 616] on button "Release" at bounding box center [1481, 611] width 100 height 31
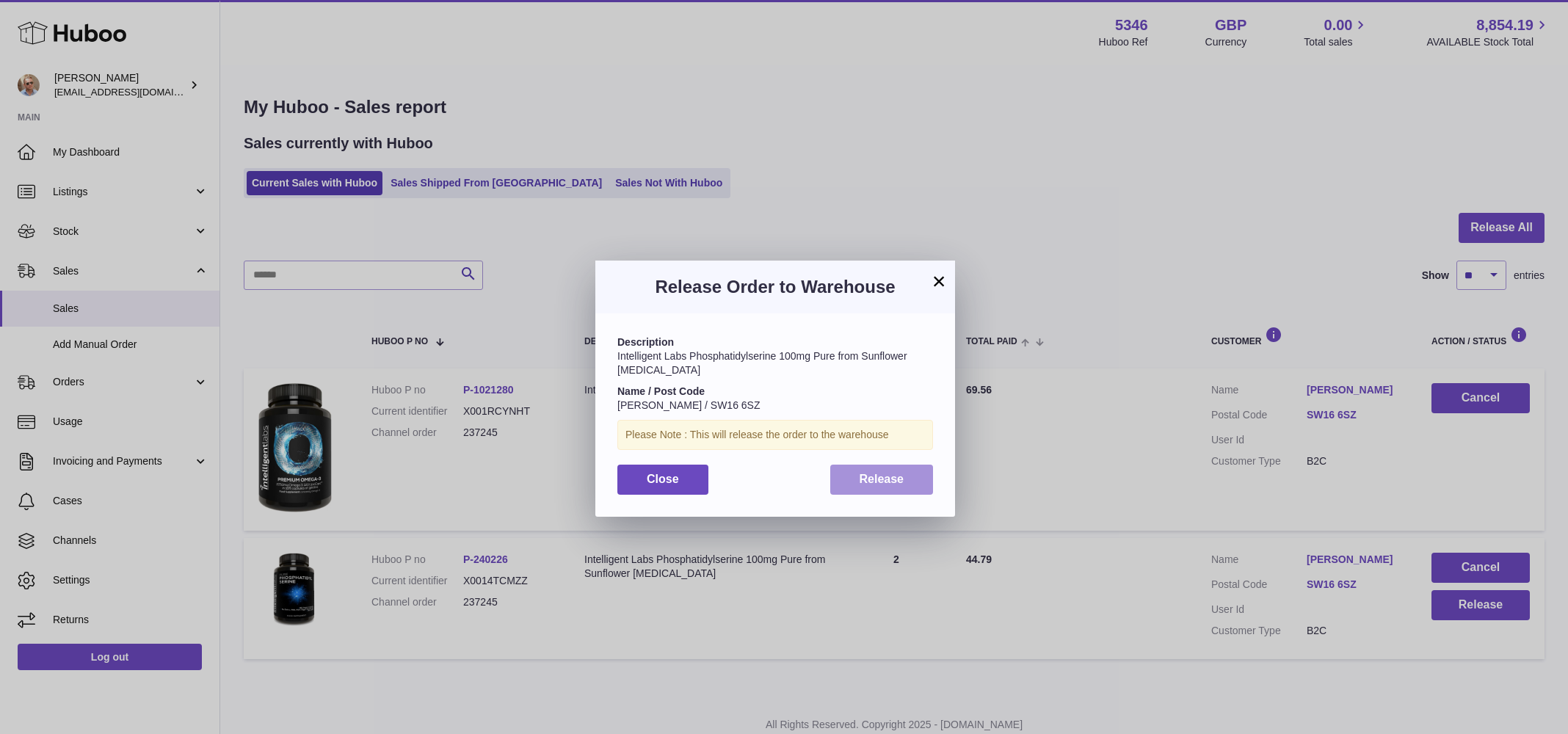
click at [904, 470] on button "Release" at bounding box center [881, 480] width 104 height 30
